Goal: Complete application form

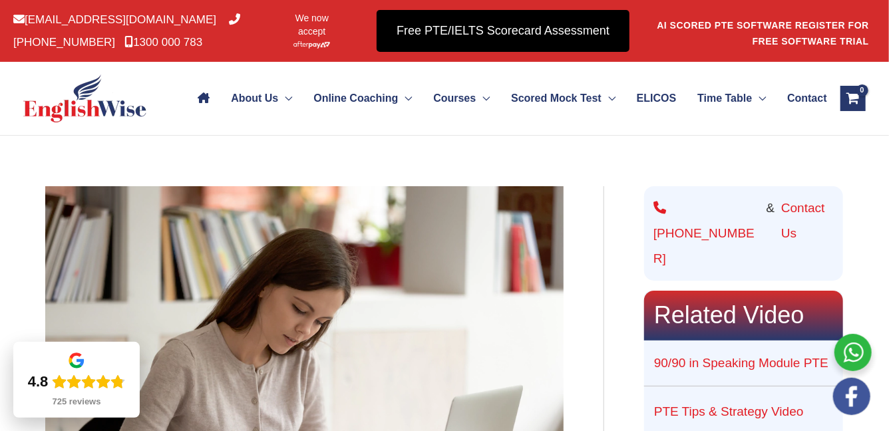
click at [439, 43] on link "Free PTE/IELTS Scorecard Assessment" at bounding box center [502, 31] width 253 height 42
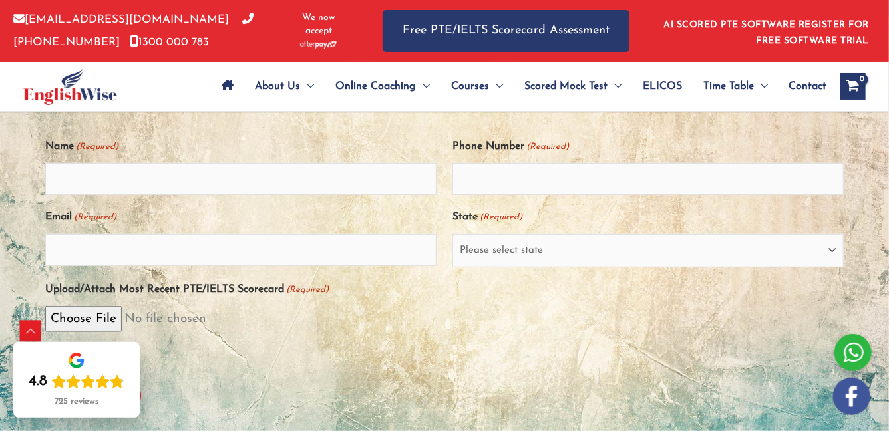
scroll to position [277, 0]
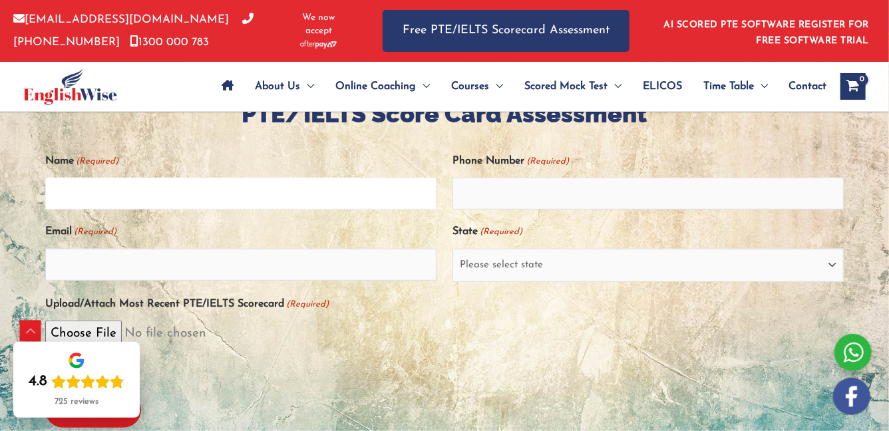
click at [241, 210] on input "Name (Required)" at bounding box center [240, 194] width 391 height 32
type input "m"
type input "0452578290"
type input "mukul02015@gmail.com"
click at [507, 282] on select "Please select state New South Wales (NSW) Victoria (VIC) Queensland (QLD) South…" at bounding box center [647, 265] width 391 height 33
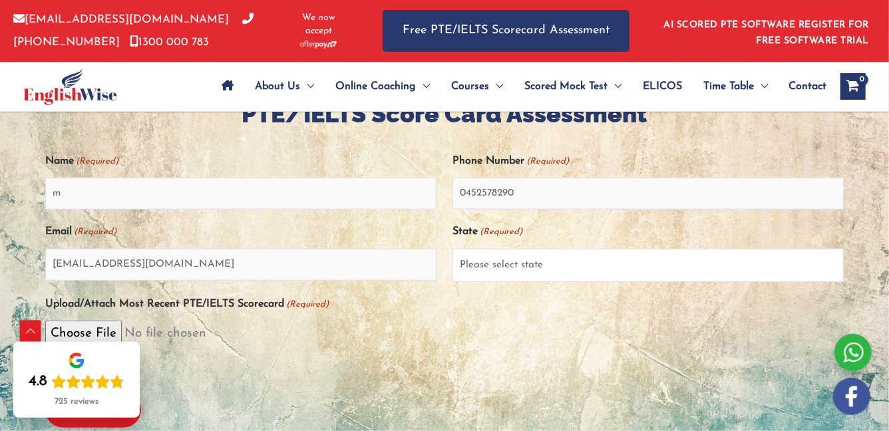
select select "New South Wales (NSW)"
click at [452, 282] on select "Please select state New South Wales (NSW) Victoria (VIC) Queensland (QLD) South…" at bounding box center [647, 265] width 391 height 33
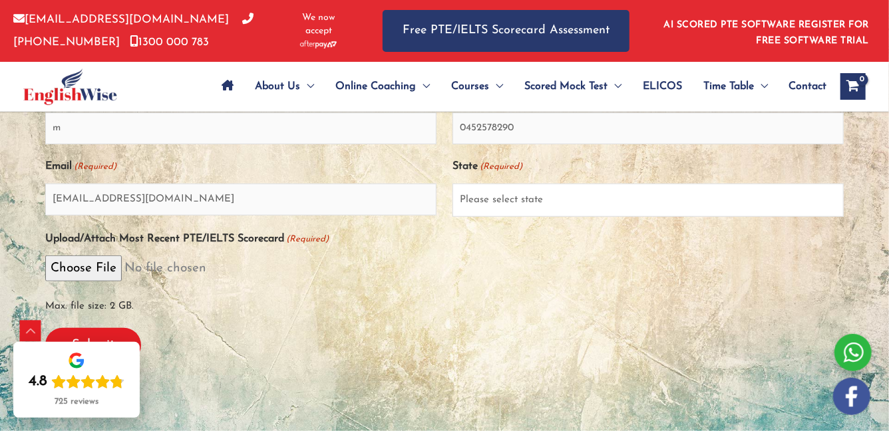
scroll to position [366, 0]
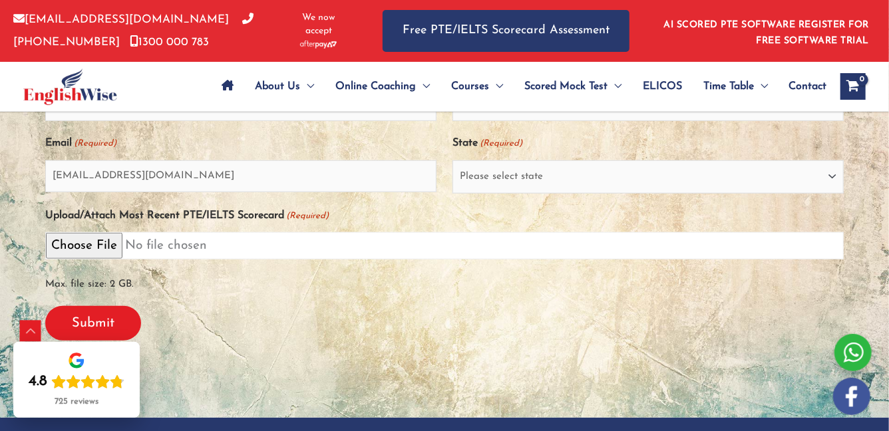
click at [76, 259] on input "Upload/Attach Most Recent PTE/IELTS Scorecard (Required)" at bounding box center [444, 245] width 798 height 27
type input "C:\fakepath\Screenshot 2025-09-23 at 8.49.04 pm.png"
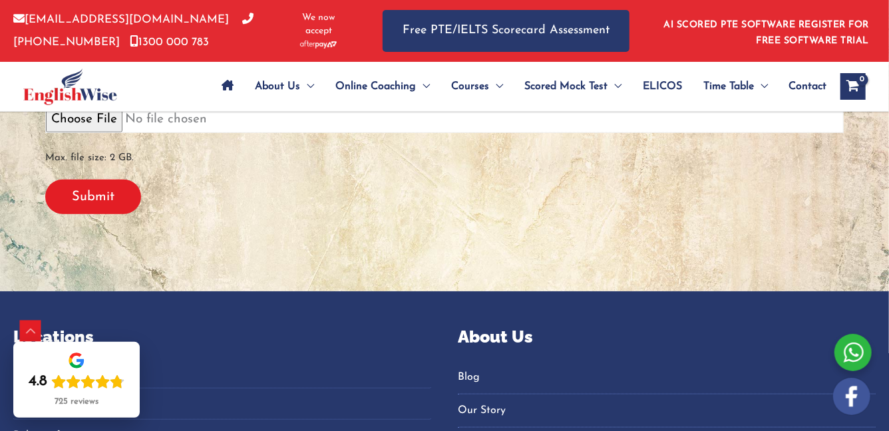
scroll to position [535, 0]
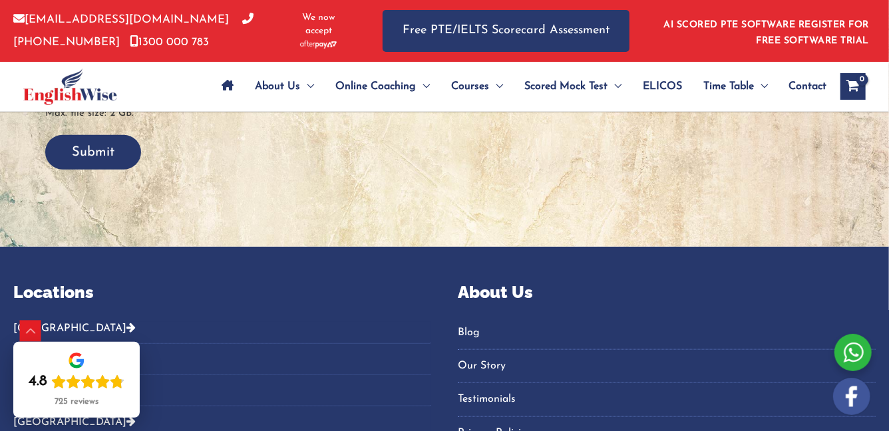
click at [120, 170] on input "Submit" at bounding box center [93, 152] width 96 height 35
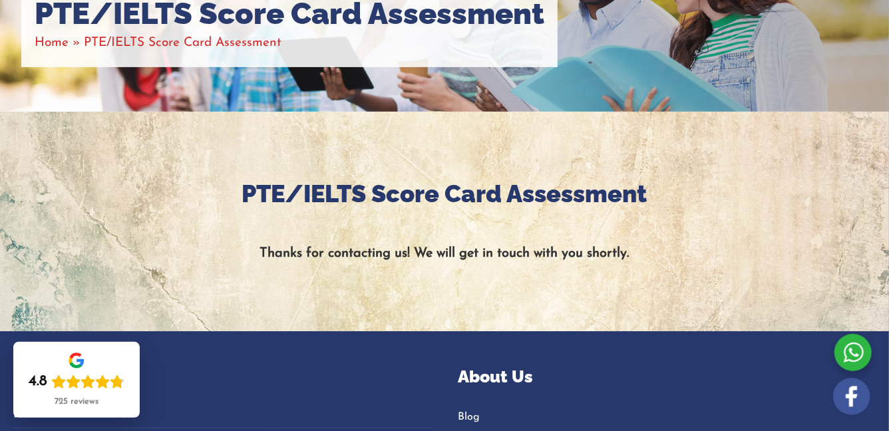
scroll to position [242, 0]
